Goal: Task Accomplishment & Management: Use online tool/utility

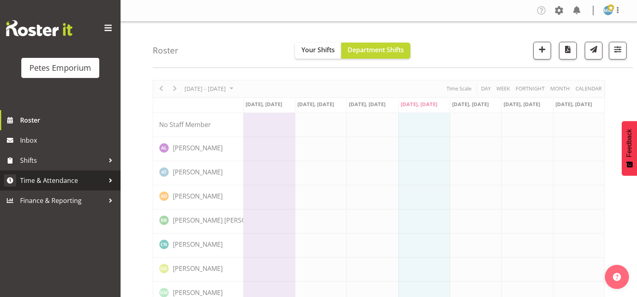
click at [66, 182] on span "Time & Attendance" at bounding box center [62, 180] width 84 height 12
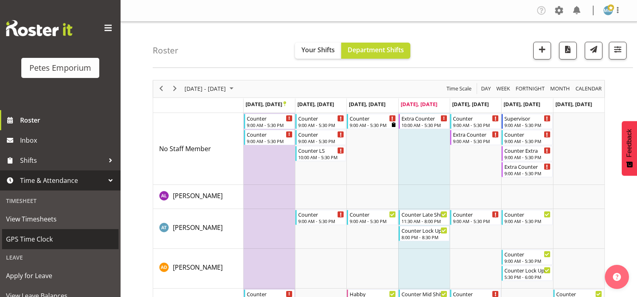
click at [42, 237] on span "GPS Time Clock" at bounding box center [60, 239] width 109 height 12
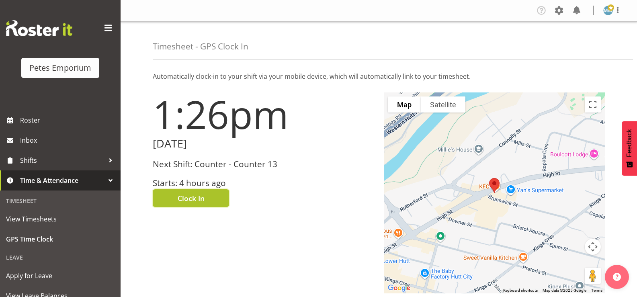
click at [197, 203] on span "Clock In" at bounding box center [191, 198] width 27 height 10
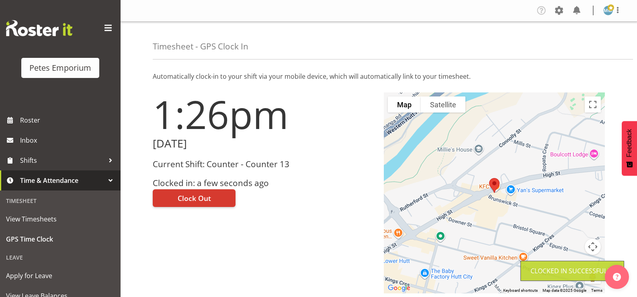
click at [608, 15] on img at bounding box center [608, 11] width 10 height 10
click at [567, 46] on link "Log Out" at bounding box center [584, 42] width 77 height 14
